Goal: Information Seeking & Learning: Learn about a topic

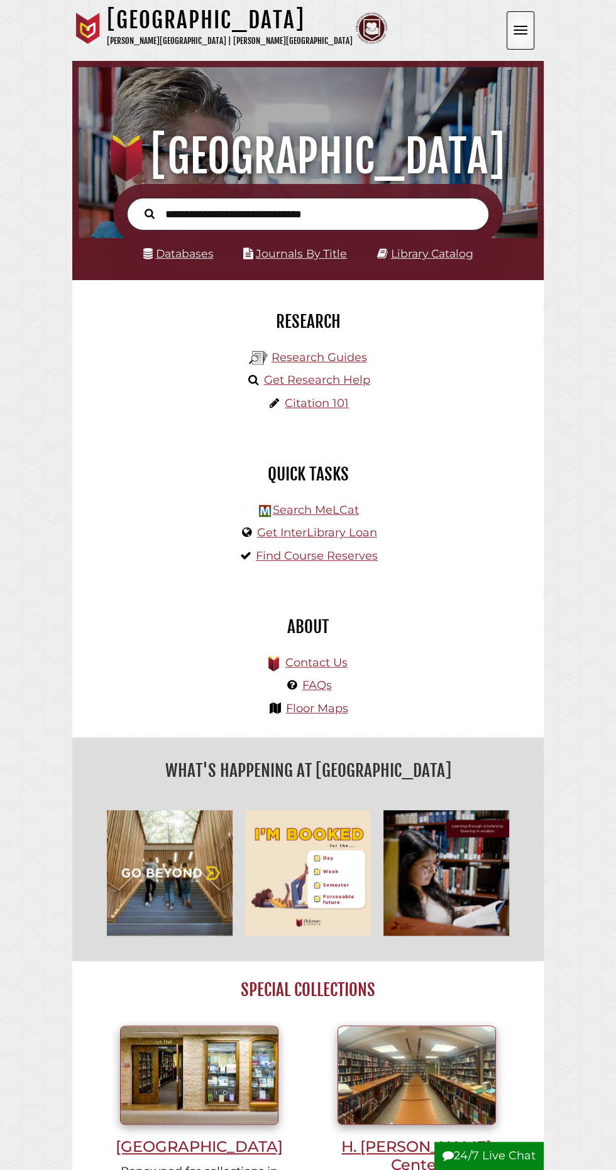
scroll to position [151, 452]
type input "**********"
click at [138, 205] on button "Search" at bounding box center [149, 213] width 23 height 16
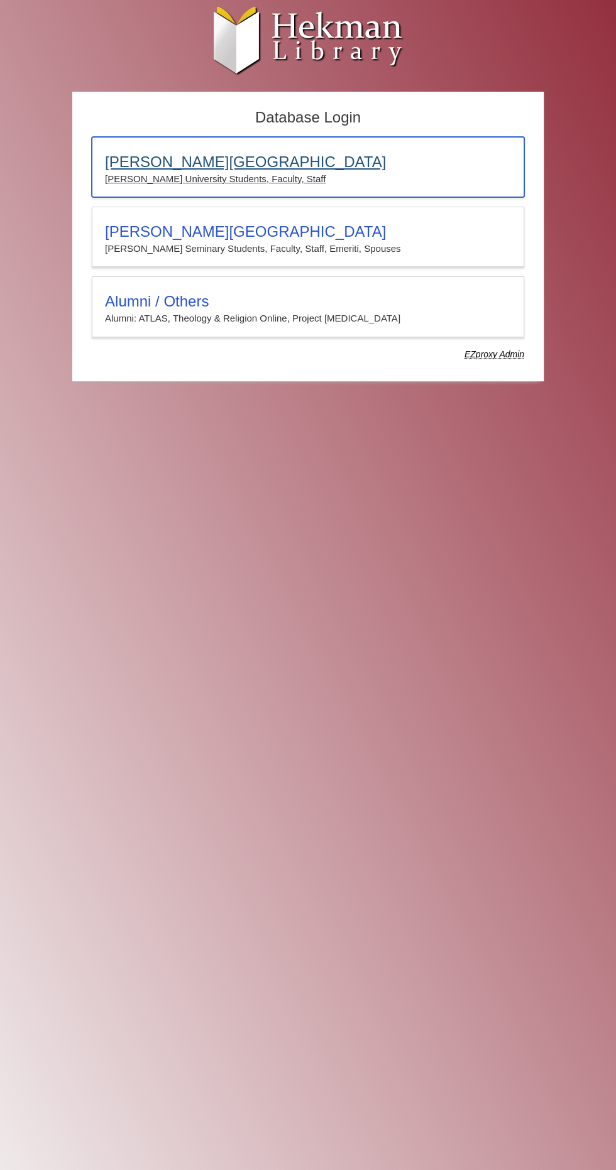
click at [175, 161] on h3 "Calvin University" at bounding box center [308, 162] width 406 height 18
